Goal: Information Seeking & Learning: Learn about a topic

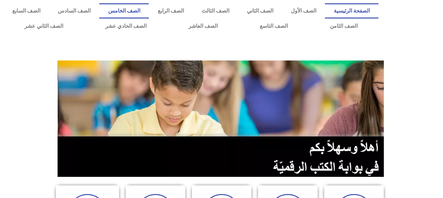
click at [149, 8] on link "الصف الخامس" at bounding box center [124, 10] width 50 height 15
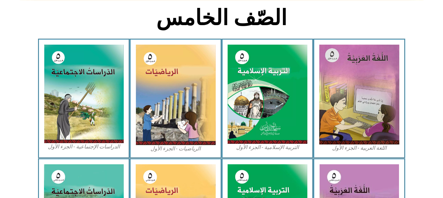
scroll to position [167, 0]
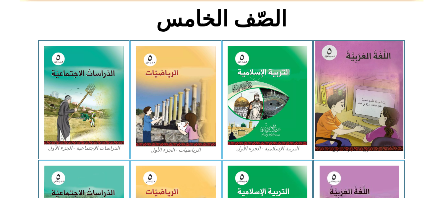
click at [384, 84] on img at bounding box center [359, 96] width 88 height 110
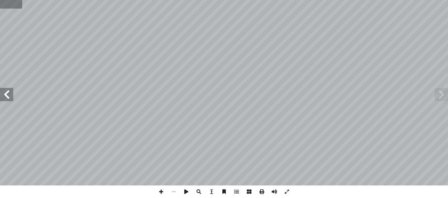
click at [8, 7] on input "text" at bounding box center [11, 4] width 22 height 9
type input "**"
click at [6, 96] on span at bounding box center [6, 94] width 13 height 13
click at [288, 192] on span at bounding box center [287, 192] width 13 height 13
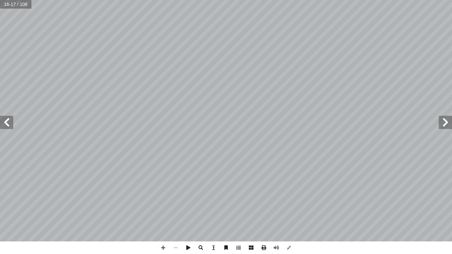
click at [448, 122] on span at bounding box center [445, 122] width 13 height 13
click at [287, 198] on span at bounding box center [289, 248] width 13 height 13
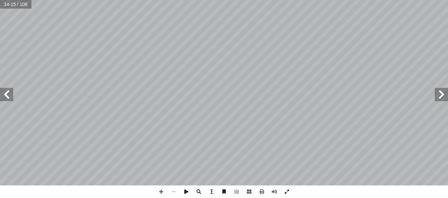
click at [290, 190] on span at bounding box center [287, 192] width 13 height 13
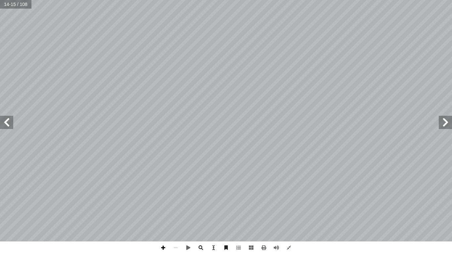
click at [164, 198] on span at bounding box center [163, 248] width 13 height 13
click at [10, 125] on span at bounding box center [6, 122] width 13 height 13
click at [176, 198] on span at bounding box center [175, 248] width 13 height 13
click at [448, 122] on span at bounding box center [445, 122] width 13 height 13
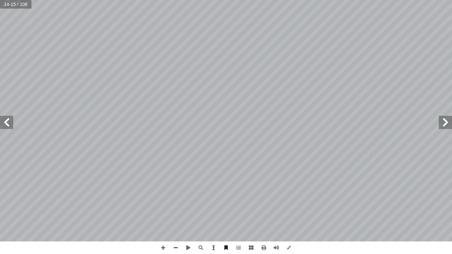
click at [448, 127] on span at bounding box center [445, 122] width 13 height 13
click at [276, 198] on div "٨ : ِ ة َ ي ِ ت آ ال� ِ ة َ ل ِ ئ ْ س أ ال� ِ ن َ ع ُ جيب ُ ن َ ، و ُ ر ِّ ك َ …" at bounding box center [226, 127] width 452 height 254
click at [276, 198] on span at bounding box center [276, 248] width 13 height 13
click at [266, 198] on div "٨ : ِ ة َ ي ِ ت آ ال� ِ ة َ ل ِ ئ ْ س أ ال� ِ ن َ ع ُ جيب ُ ن َ ، و ُ ر ِّ ك َ …" at bounding box center [226, 127] width 452 height 254
drag, startPoint x: 266, startPoint y: 254, endPoint x: 276, endPoint y: 254, distance: 9.6
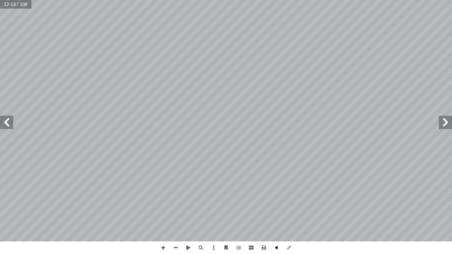
click at [276, 198] on div at bounding box center [226, 248] width 138 height 13
drag, startPoint x: 276, startPoint y: 254, endPoint x: 277, endPoint y: 247, distance: 7.0
click at [277, 198] on span at bounding box center [276, 248] width 13 height 13
